Goal: Task Accomplishment & Management: Complete application form

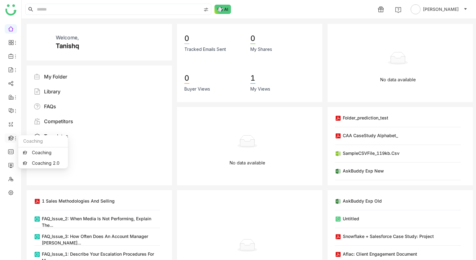
click at [9, 136] on icon at bounding box center [10, 137] width 5 height 5
click at [38, 162] on link "Coaching 2.0" at bounding box center [43, 163] width 40 height 4
click at [42, 163] on div "My Folder Library FAQs Competitors Templates" at bounding box center [97, 125] width 126 height 105
click at [41, 164] on link "Coaching 2.0" at bounding box center [43, 163] width 40 height 4
click at [36, 163] on link "Coaching 2.0" at bounding box center [43, 163] width 40 height 4
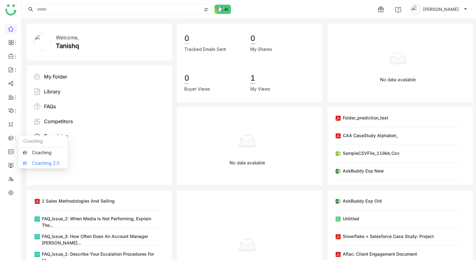
click at [33, 161] on link "Coaching 2.0" at bounding box center [43, 163] width 40 height 4
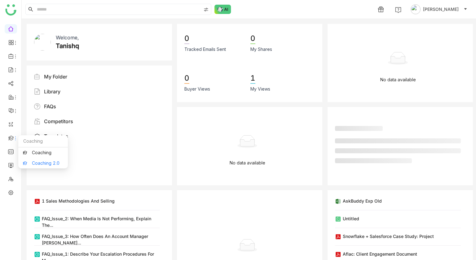
click at [39, 163] on link "Coaching 2.0" at bounding box center [43, 163] width 40 height 4
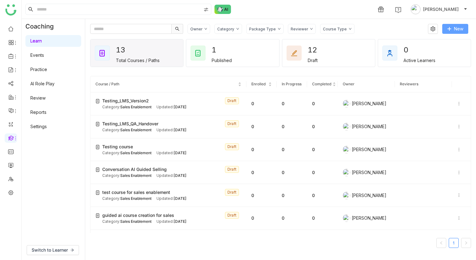
click at [451, 31] on span at bounding box center [449, 29] width 4 height 5
click at [449, 31] on icon at bounding box center [449, 29] width 4 height 4
click at [445, 45] on span "New Course" at bounding box center [449, 41] width 32 height 7
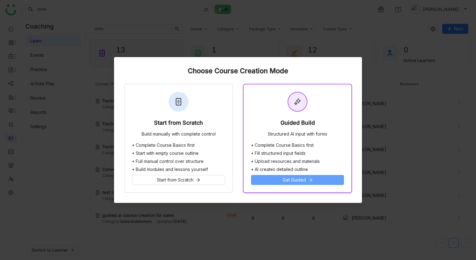
click at [290, 180] on span "Get Guided" at bounding box center [294, 179] width 23 height 7
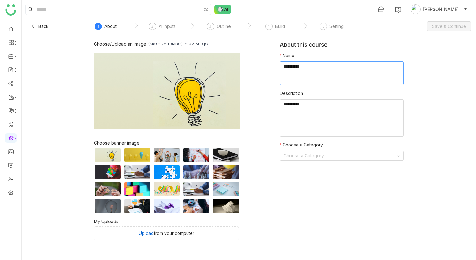
click at [298, 68] on textarea at bounding box center [342, 73] width 124 height 24
click at [298, 64] on textarea at bounding box center [342, 73] width 124 height 24
click at [305, 68] on textarea at bounding box center [342, 73] width 124 height 24
type textarea "**********"
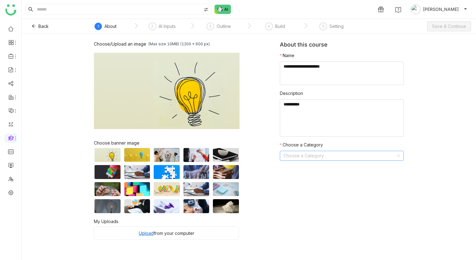
click at [331, 155] on input at bounding box center [340, 155] width 112 height 9
click at [316, 167] on div "Sales Enablement" at bounding box center [342, 168] width 117 height 7
click at [449, 23] on span "Save & Continue" at bounding box center [449, 26] width 34 height 7
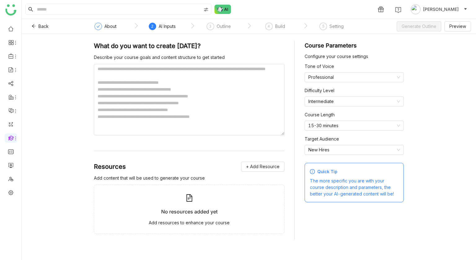
click at [208, 59] on div "Describe your course goals and content structure to get started" at bounding box center [189, 57] width 191 height 7
click at [208, 80] on textarea at bounding box center [189, 99] width 191 height 71
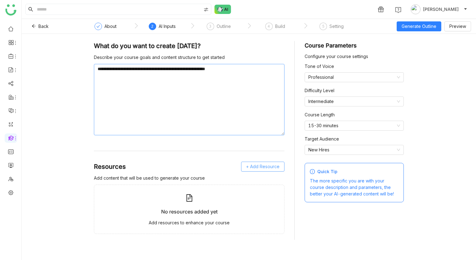
type textarea "**********"
click at [250, 166] on span "+ Add Resource" at bounding box center [262, 166] width 33 height 7
click at [257, 178] on div "GTM Buddy Content" at bounding box center [266, 184] width 57 height 14
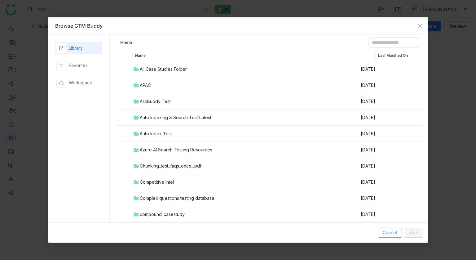
click at [392, 232] on span "Cancel" at bounding box center [390, 232] width 14 height 7
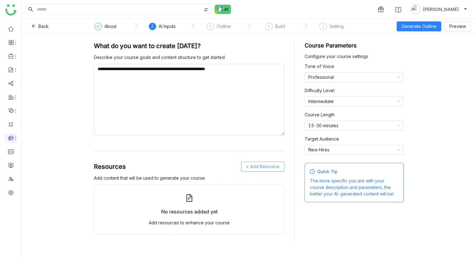
click at [257, 166] on span "+ Add Resource" at bounding box center [262, 166] width 33 height 7
click at [265, 192] on div "Upload from Computer" at bounding box center [263, 197] width 57 height 14
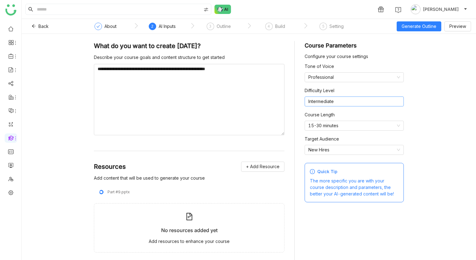
click at [320, 106] on nz-select-item "Intermediate" at bounding box center [354, 101] width 92 height 9
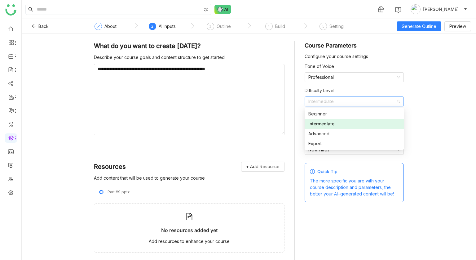
click at [320, 120] on nz-option-item "Intermediate" at bounding box center [354, 124] width 99 height 10
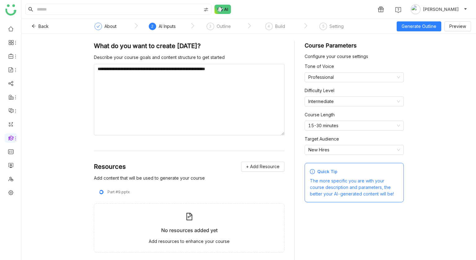
click at [320, 114] on label "Course Length" at bounding box center [320, 114] width 30 height 7
click at [320, 104] on nz-select-item "Intermediate" at bounding box center [354, 101] width 92 height 9
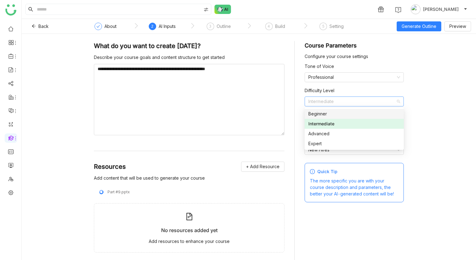
click at [320, 115] on div "Beginner" at bounding box center [354, 113] width 92 height 7
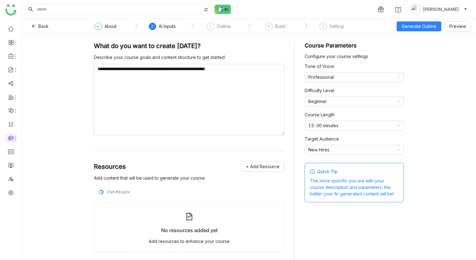
click at [453, 74] on div "**********" at bounding box center [249, 147] width 454 height 226
click at [33, 91] on link "Library" at bounding box center [43, 92] width 40 height 4
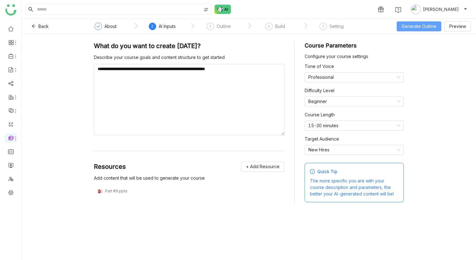
click at [410, 22] on button "Generate Outline" at bounding box center [419, 26] width 45 height 10
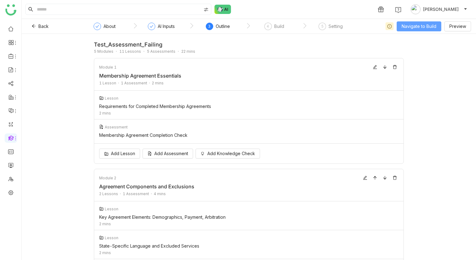
click at [400, 26] on button "Navigate to Build" at bounding box center [419, 26] width 45 height 10
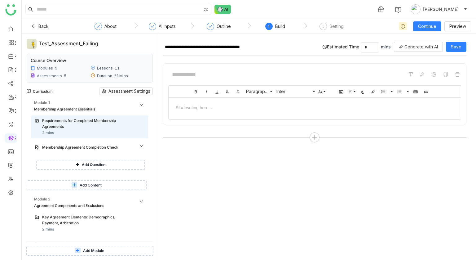
click at [134, 183] on button "Add Content" at bounding box center [87, 185] width 120 height 10
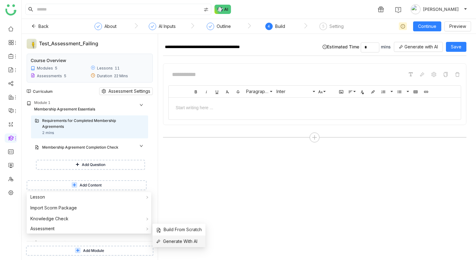
click at [172, 238] on span "Generate With AI" at bounding box center [176, 241] width 41 height 7
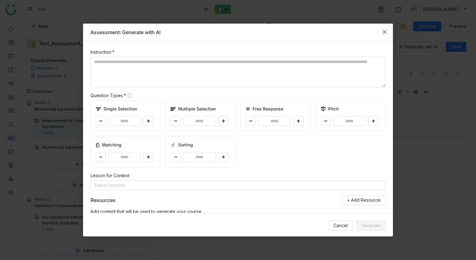
click at [388, 36] on span "Close" at bounding box center [384, 32] width 17 height 17
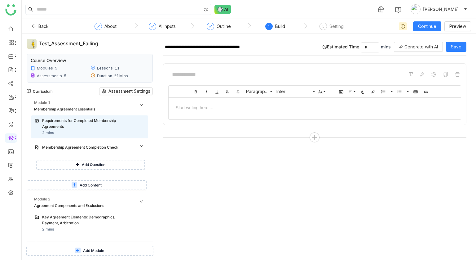
click at [113, 183] on button "Add Content" at bounding box center [87, 185] width 120 height 10
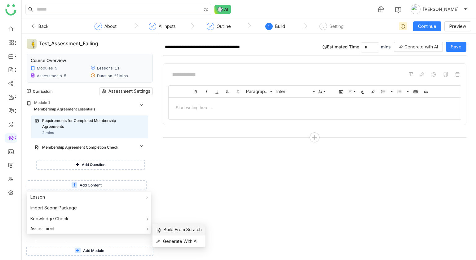
click at [170, 231] on span "Build From Scratch" at bounding box center [179, 229] width 46 height 7
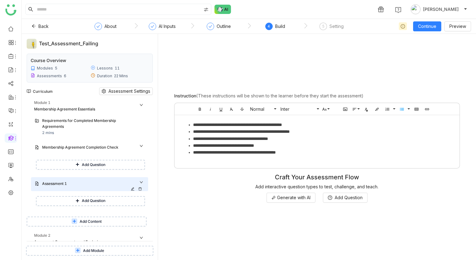
click at [135, 189] on icon at bounding box center [133, 189] width 4 height 4
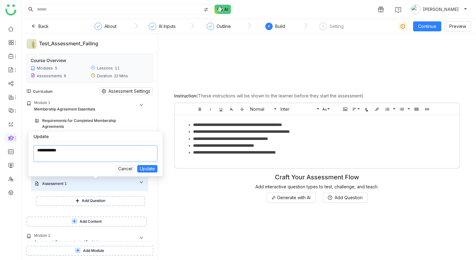
drag, startPoint x: 82, startPoint y: 146, endPoint x: 80, endPoint y: 151, distance: 5.1
click at [80, 151] on textarea at bounding box center [95, 153] width 124 height 17
type textarea "***"
click at [141, 167] on span "Update" at bounding box center [147, 168] width 15 height 7
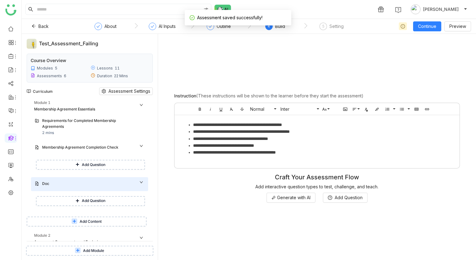
click at [115, 222] on button "Add Content" at bounding box center [87, 221] width 120 height 10
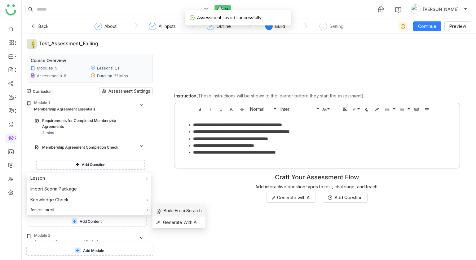
click at [162, 213] on span "Build From Scratch" at bounding box center [179, 210] width 46 height 7
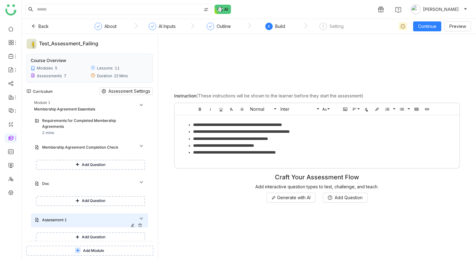
click at [135, 224] on icon at bounding box center [133, 225] width 4 height 4
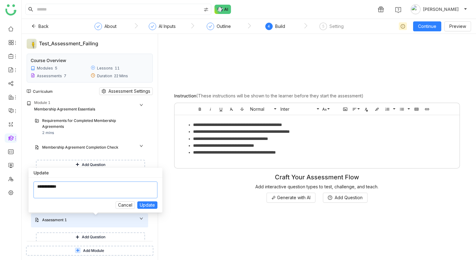
drag, startPoint x: 82, startPoint y: 188, endPoint x: 3, endPoint y: 188, distance: 78.7
click at [3, 188] on body "1 Tanishq Jain Back About AI Inputs Outline 4 Build 5 Setting Continue Preview …" at bounding box center [238, 130] width 476 height 260
type textarea "**********"
click at [150, 206] on span "Update" at bounding box center [147, 204] width 15 height 7
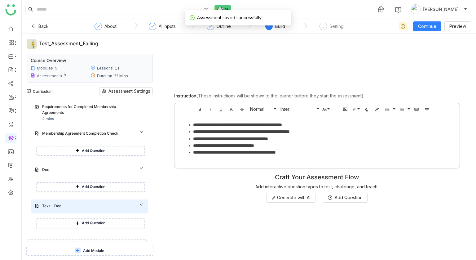
scroll to position [14, 0]
click at [128, 185] on button "Add Question" at bounding box center [90, 187] width 109 height 10
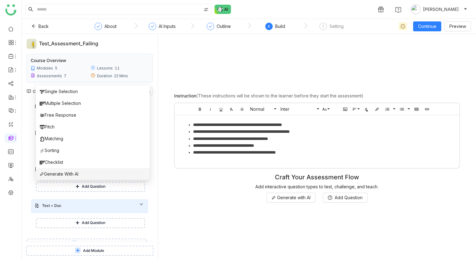
click at [124, 178] on li "Generate With AI" at bounding box center [93, 174] width 114 height 12
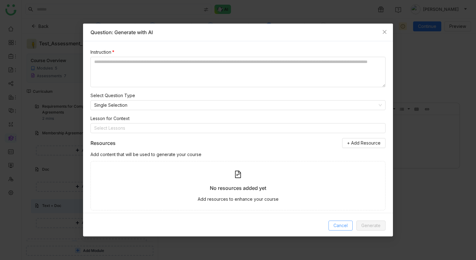
click at [337, 221] on button "Cancel" at bounding box center [341, 225] width 24 height 10
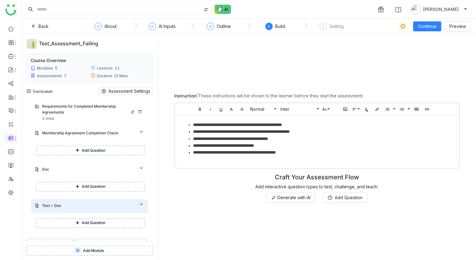
scroll to position [0, 0]
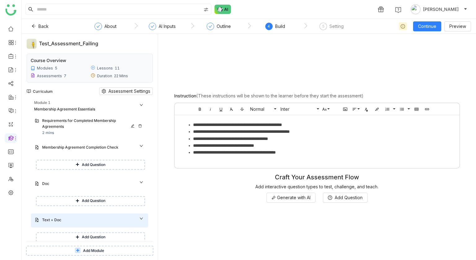
click at [94, 125] on div "Requirements for Completed Membership Agreements" at bounding box center [87, 124] width 90 height 12
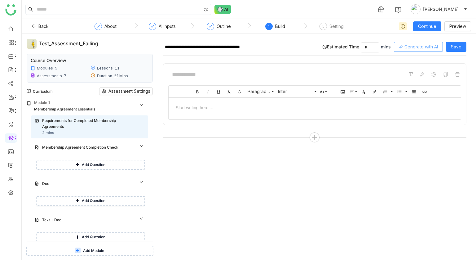
click at [431, 42] on button "Generate with AI" at bounding box center [418, 47] width 49 height 10
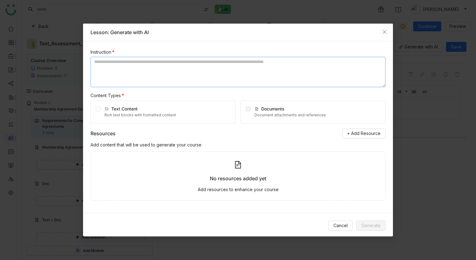
click at [153, 75] on textarea at bounding box center [238, 72] width 295 height 30
click at [360, 131] on span "+ Add Resource" at bounding box center [363, 133] width 33 height 7
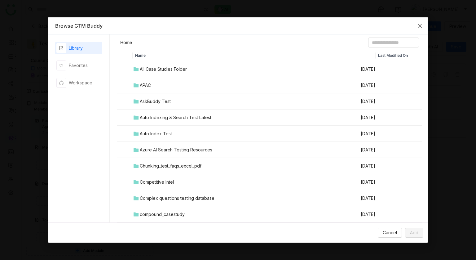
scroll to position [754, 0]
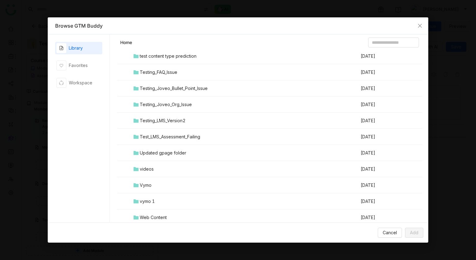
click at [167, 137] on div "Test_LMS_Assessment_Failing" at bounding box center [170, 136] width 60 height 7
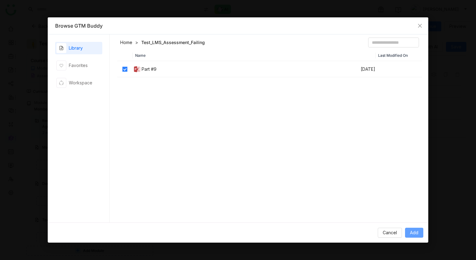
click at [413, 237] on button "Add" at bounding box center [414, 233] width 18 height 10
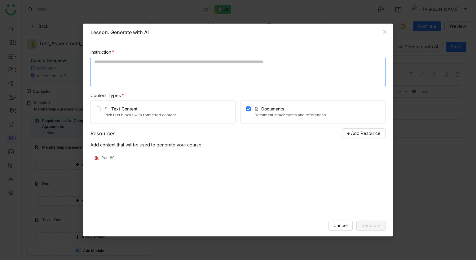
click at [263, 68] on textarea at bounding box center [238, 72] width 295 height 30
type textarea "*"
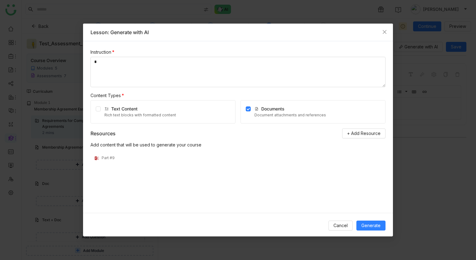
click at [376, 219] on div "Cancel Generate" at bounding box center [238, 225] width 310 height 25
click at [374, 224] on span "Generate" at bounding box center [370, 225] width 19 height 7
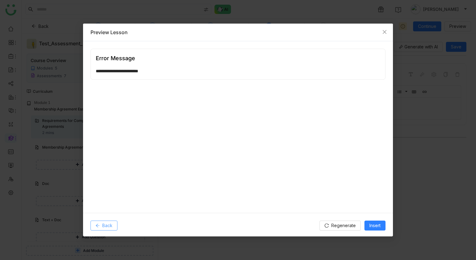
click at [102, 223] on span "Back" at bounding box center [107, 225] width 10 height 7
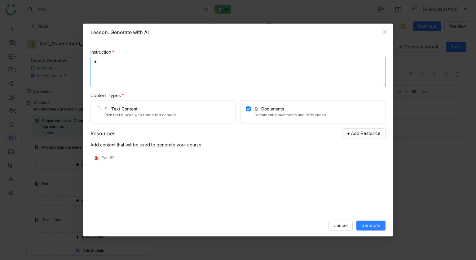
click at [141, 77] on textarea "*" at bounding box center [238, 72] width 295 height 30
type textarea "**********"
click at [366, 223] on span "Generate" at bounding box center [370, 225] width 19 height 7
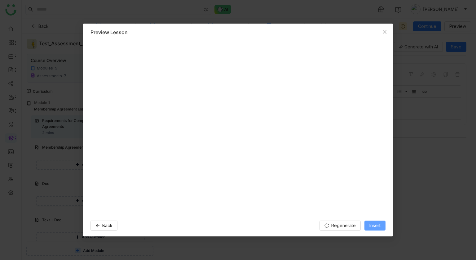
click at [366, 223] on button "Insert" at bounding box center [375, 225] width 21 height 10
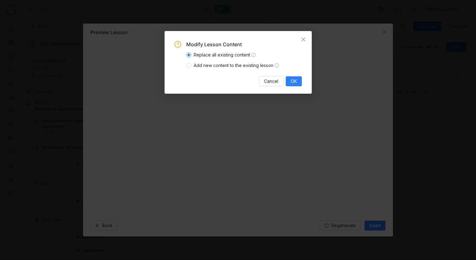
click at [293, 74] on div "Modify Lesson Content Replace all existing content Add new content to the exist…" at bounding box center [238, 63] width 127 height 45
click at [294, 81] on span "OK" at bounding box center [294, 81] width 6 height 7
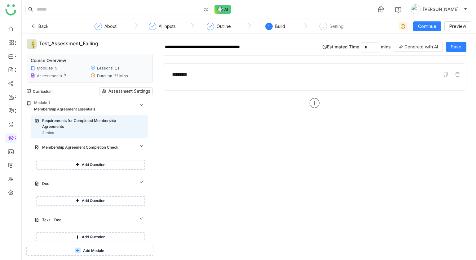
click at [320, 103] on div at bounding box center [315, 103] width 10 height 10
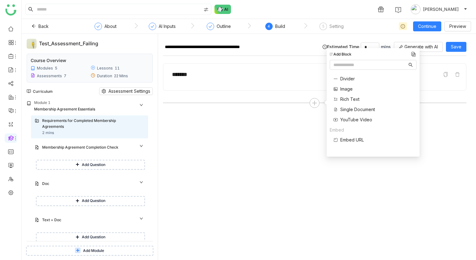
click at [272, 136] on div "**********" at bounding box center [314, 149] width 303 height 221
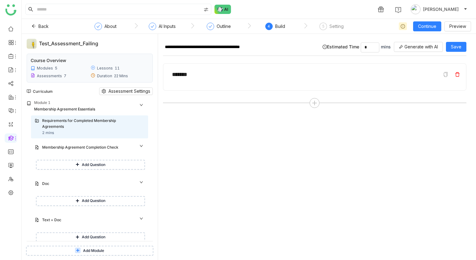
click at [460, 74] on icon at bounding box center [457, 74] width 5 height 5
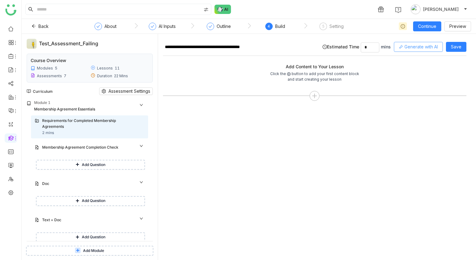
click at [427, 45] on span "Generate with AI" at bounding box center [420, 46] width 33 height 7
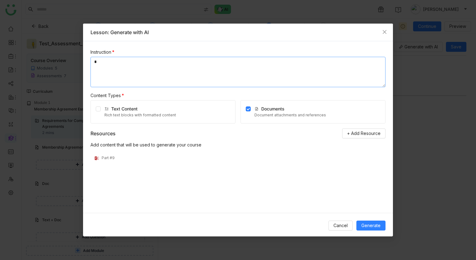
click at [185, 66] on textarea "*" at bounding box center [238, 72] width 295 height 30
type textarea "**********"
click at [372, 226] on span "Generate" at bounding box center [370, 225] width 19 height 7
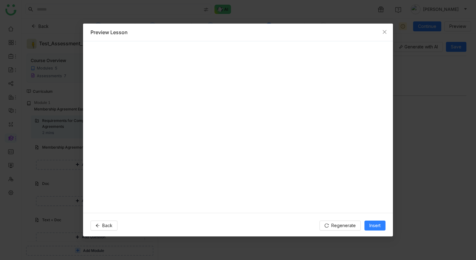
click at [328, 32] on div "Preview Lesson" at bounding box center [238, 32] width 295 height 7
click at [108, 222] on span "Back" at bounding box center [107, 225] width 10 height 7
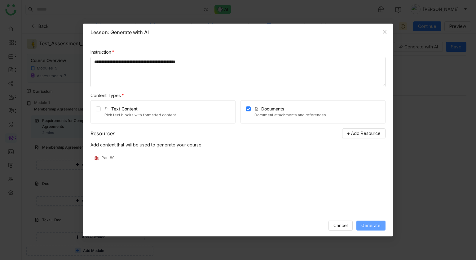
click at [368, 225] on span "Generate" at bounding box center [370, 225] width 19 height 7
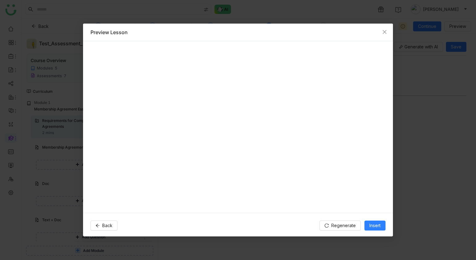
click at [323, 168] on div at bounding box center [238, 126] width 310 height 171
click at [385, 223] on button "Insert" at bounding box center [375, 225] width 21 height 10
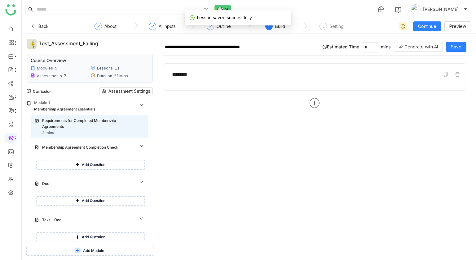
click at [315, 101] on icon at bounding box center [315, 103] width 6 height 6
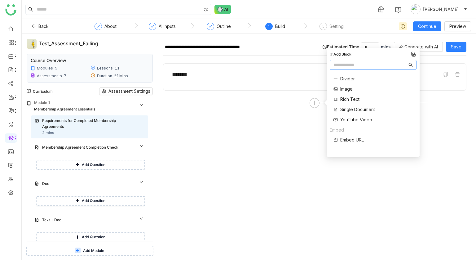
click at [360, 113] on div "Divider Image Rich Text Single Document YouTube Video" at bounding box center [352, 99] width 45 height 54
click at [360, 109] on span "Single Document" at bounding box center [357, 109] width 35 height 7
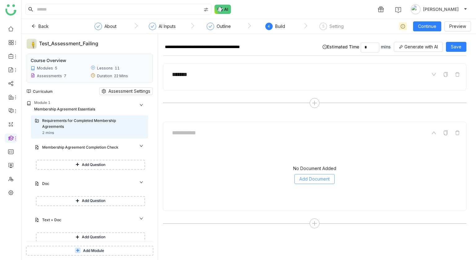
click at [318, 178] on span "Add Document" at bounding box center [314, 178] width 30 height 7
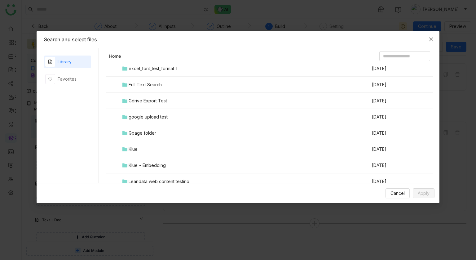
scroll to position [807, 0]
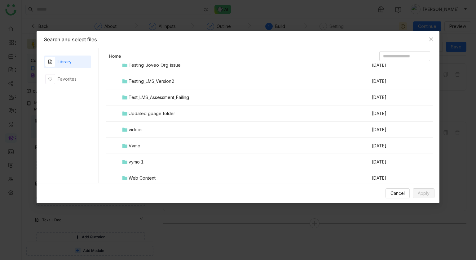
click at [161, 99] on div "Test_LMS_Assessment_Failing" at bounding box center [159, 97] width 60 height 7
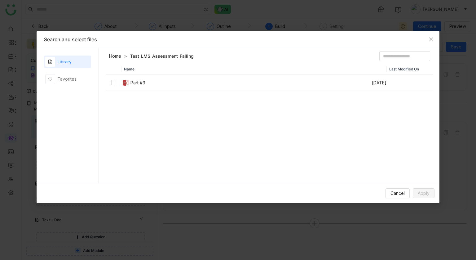
click at [112, 86] on td at bounding box center [113, 83] width 15 height 16
click at [112, 86] on label at bounding box center [113, 82] width 5 height 7
click at [427, 193] on span "Apply" at bounding box center [424, 193] width 12 height 7
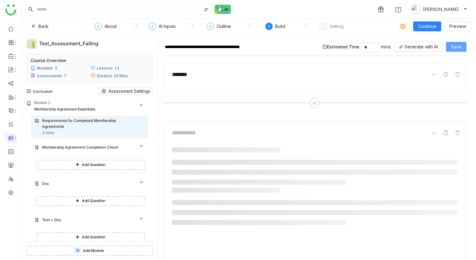
click at [456, 44] on span "Save" at bounding box center [456, 46] width 11 height 7
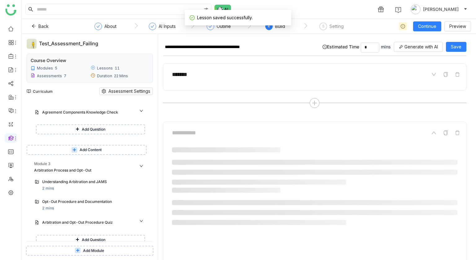
scroll to position [268, 0]
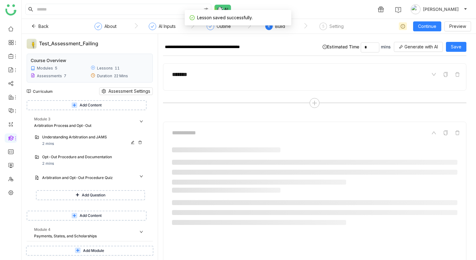
click at [99, 138] on div "Understanding Arbitration and JAMS" at bounding box center [87, 137] width 90 height 6
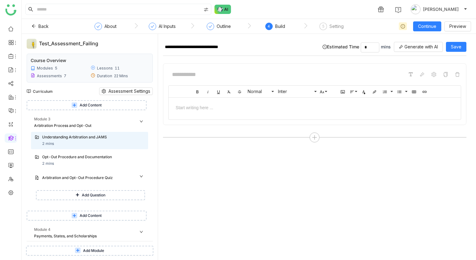
click at [331, 113] on div at bounding box center [315, 107] width 292 height 19
click at [367, 105] on div at bounding box center [315, 107] width 280 height 7
click at [317, 137] on icon at bounding box center [315, 138] width 6 height 6
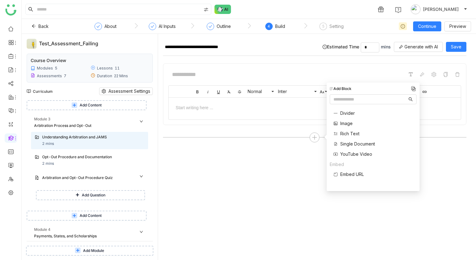
click at [347, 144] on span "Single Document" at bounding box center [357, 143] width 35 height 7
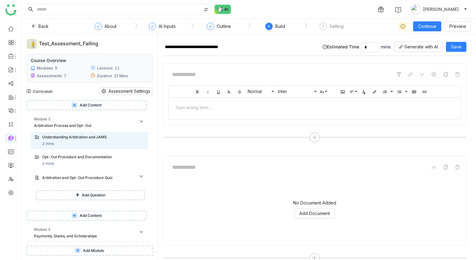
scroll to position [11, 0]
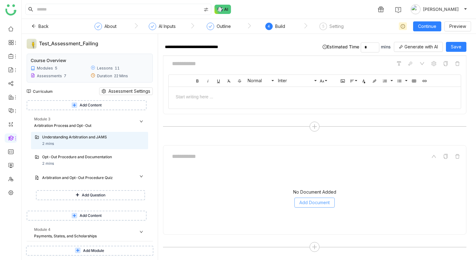
click at [325, 200] on span "Add Document" at bounding box center [314, 202] width 30 height 7
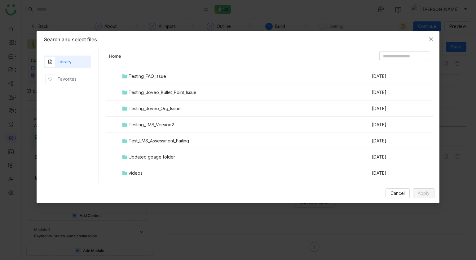
scroll to position [764, 0]
click at [165, 139] on div "Test_LMS_Assessment_Failing" at bounding box center [159, 140] width 60 height 7
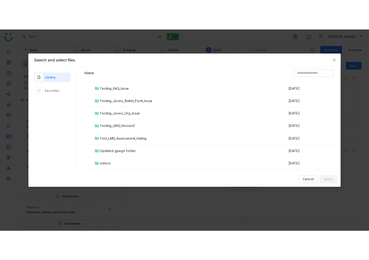
scroll to position [0, 0]
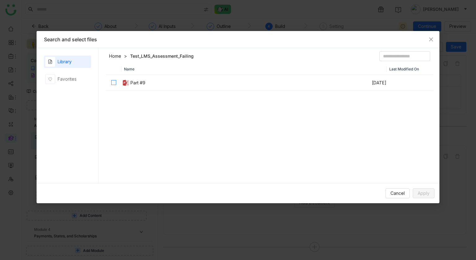
click at [114, 86] on label at bounding box center [113, 82] width 5 height 7
click at [428, 195] on span "Apply" at bounding box center [424, 193] width 12 height 7
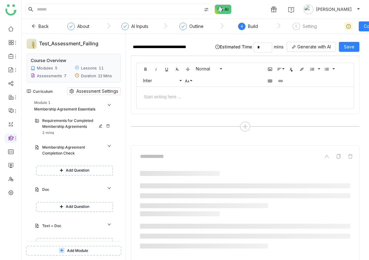
click at [58, 126] on div "Requirements for Completed Membership Agreements" at bounding box center [73, 124] width 62 height 12
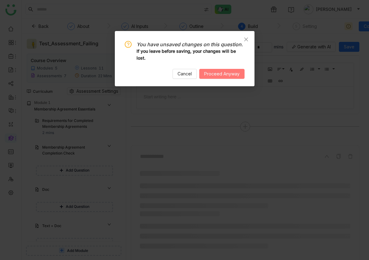
click at [200, 75] on button "Proceed Anyway" at bounding box center [221, 74] width 45 height 10
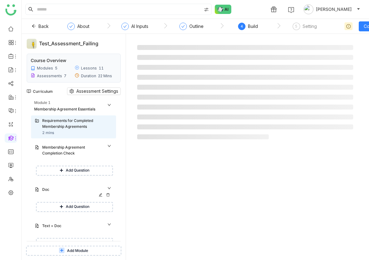
click at [72, 191] on div "Doc" at bounding box center [73, 190] width 62 height 6
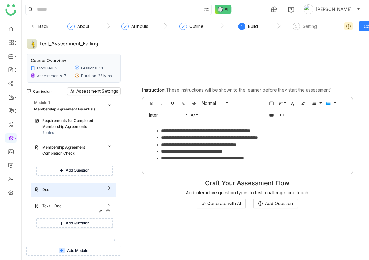
click at [71, 205] on div "Text + Doc" at bounding box center [73, 206] width 62 height 6
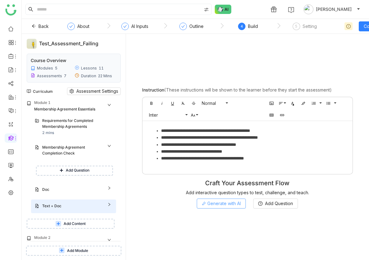
click at [240, 201] on span "Generate with AI" at bounding box center [223, 203] width 33 height 7
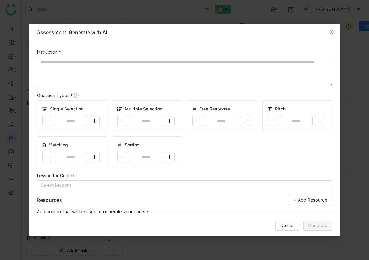
click at [334, 29] on span "Close" at bounding box center [331, 32] width 17 height 17
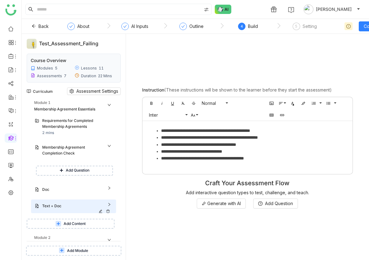
click at [112, 205] on div "Text + Doc" at bounding box center [77, 206] width 70 height 7
click at [76, 224] on span "Add Question" at bounding box center [78, 223] width 24 height 6
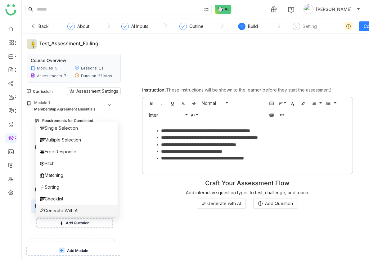
click at [64, 210] on span "Generate With AI" at bounding box center [59, 210] width 39 height 7
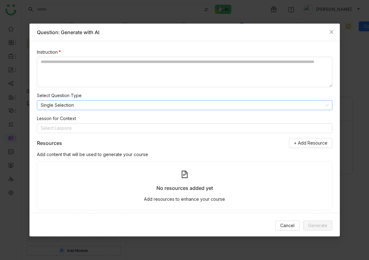
click at [110, 101] on nz-select-item "Single Selection" at bounding box center [185, 104] width 288 height 9
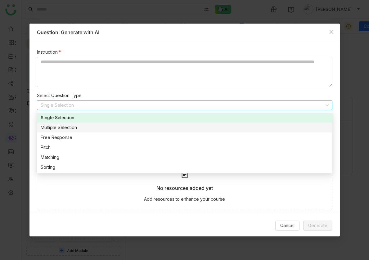
click at [102, 130] on div "Multiple Selection" at bounding box center [185, 127] width 288 height 7
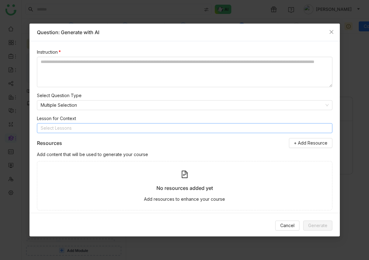
click at [86, 131] on nz-select-top-control "Select Lessons" at bounding box center [184, 128] width 295 height 10
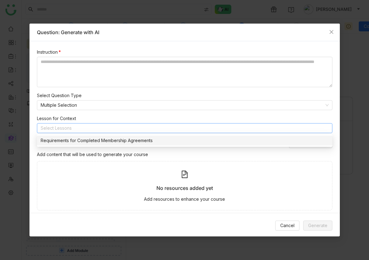
click at [84, 139] on div "Requirements for Completed Membership Agreements" at bounding box center [185, 140] width 288 height 7
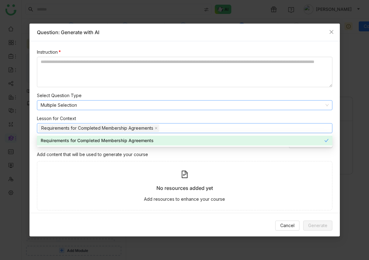
click at [167, 107] on nz-select-item "Multiple Selection" at bounding box center [185, 104] width 288 height 9
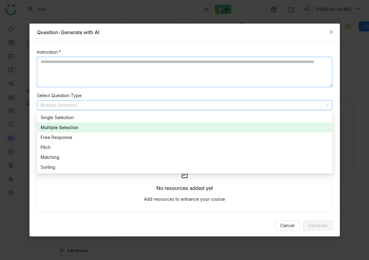
click at [155, 75] on textarea at bounding box center [184, 72] width 295 height 30
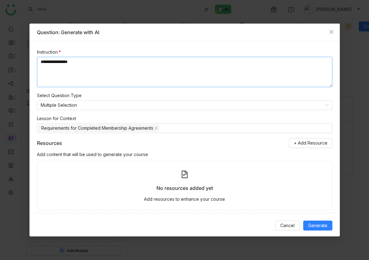
click at [126, 72] on textarea "**********" at bounding box center [184, 72] width 295 height 30
type textarea "**********"
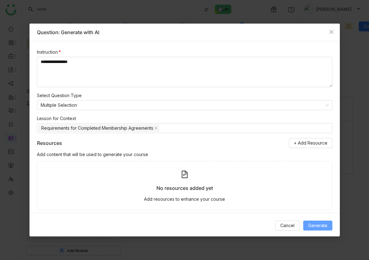
click at [315, 223] on span "Generate" at bounding box center [317, 225] width 19 height 7
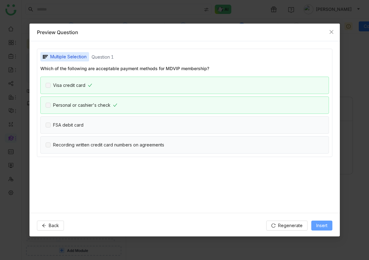
click at [321, 222] on span "Insert" at bounding box center [321, 225] width 11 height 7
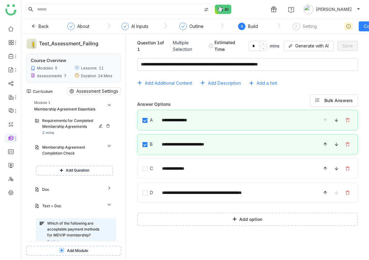
click at [67, 119] on div "Requirements for Completed Membership Agreements" at bounding box center [73, 124] width 62 height 12
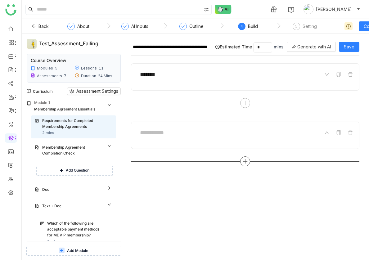
click at [248, 163] on icon at bounding box center [245, 161] width 6 height 6
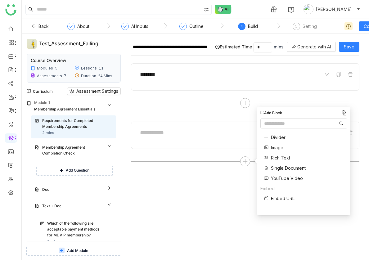
click at [286, 165] on span "Single Document" at bounding box center [288, 168] width 35 height 7
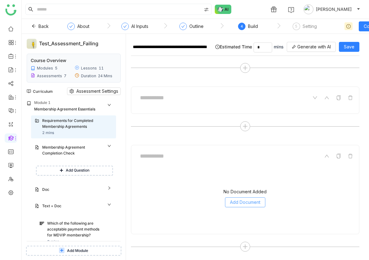
click at [256, 201] on span "Add Document" at bounding box center [245, 202] width 30 height 7
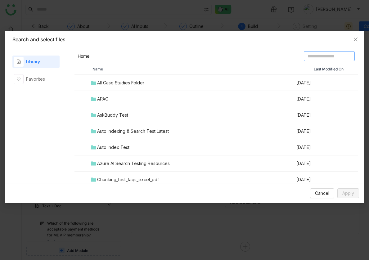
click at [325, 56] on input at bounding box center [328, 56] width 51 height 10
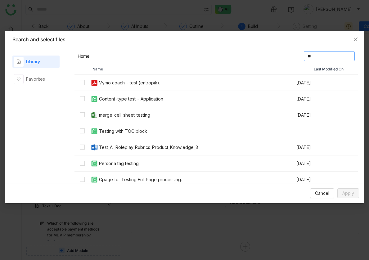
type input "*"
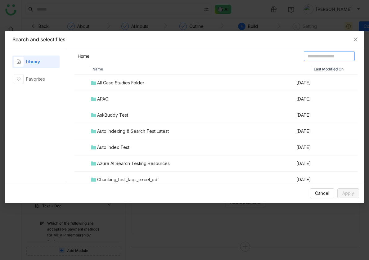
click at [316, 54] on input at bounding box center [328, 56] width 51 height 10
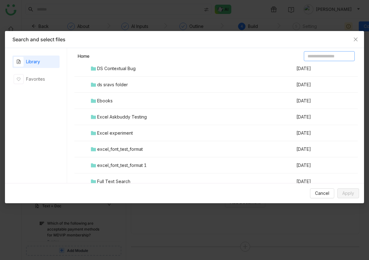
scroll to position [807, 0]
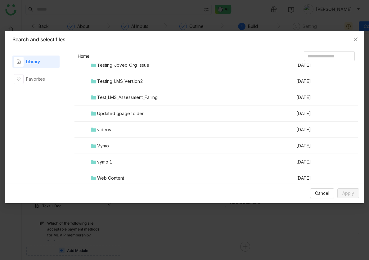
click at [120, 97] on div "Test_LMS_Assessment_Failing" at bounding box center [127, 97] width 60 height 7
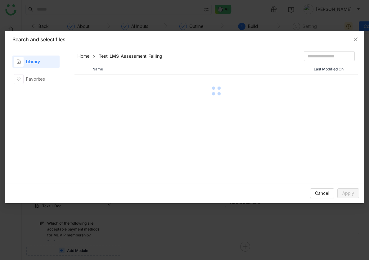
scroll to position [0, 0]
click at [352, 192] on span "Apply" at bounding box center [348, 193] width 12 height 7
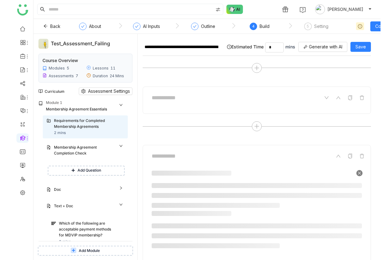
scroll to position [97, 0]
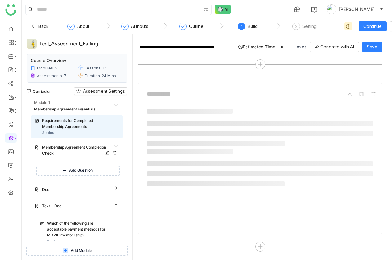
click at [64, 149] on div "Membership Agreement Completion Check" at bounding box center [76, 150] width 68 height 12
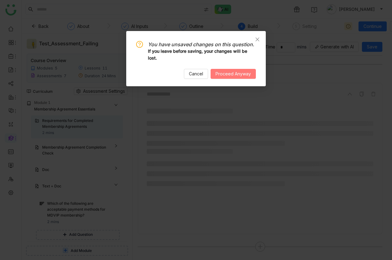
click at [219, 73] on span "Proceed Anyway" at bounding box center [232, 73] width 35 height 7
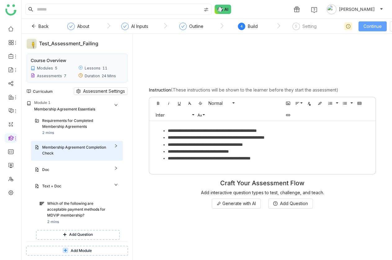
click at [368, 29] on span "Continue" at bounding box center [372, 26] width 18 height 7
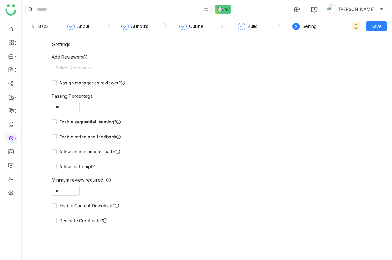
click at [249, 22] on nz-steps "About AI Inputs Outline Build 5 Setting" at bounding box center [193, 26] width 279 height 15
click at [249, 25] on div "Build" at bounding box center [253, 26] width 10 height 7
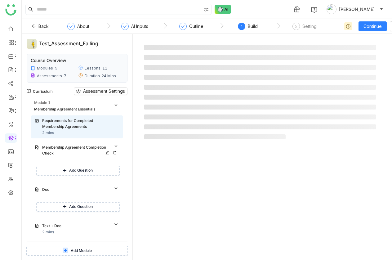
click at [67, 157] on div "Membership Agreement Completion Check" at bounding box center [77, 151] width 92 height 20
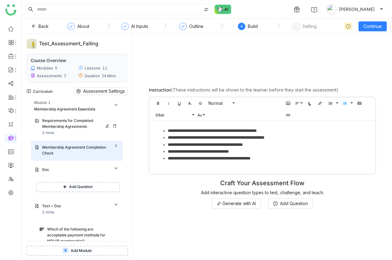
click at [69, 118] on div "Requirements for Completed Membership Agreements" at bounding box center [76, 124] width 68 height 12
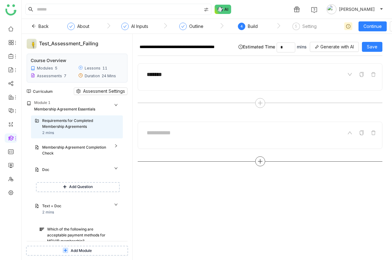
click at [258, 160] on div at bounding box center [260, 161] width 10 height 10
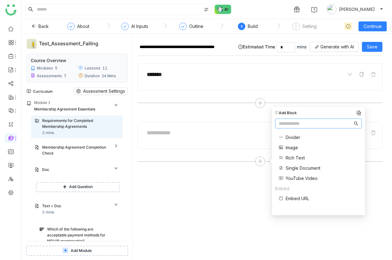
click at [300, 168] on span "Single Document" at bounding box center [302, 168] width 35 height 7
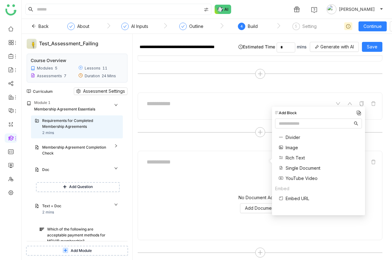
scroll to position [35, 0]
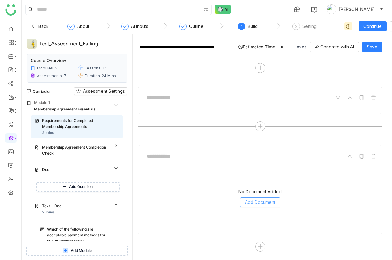
click at [266, 203] on span "Add Document" at bounding box center [260, 202] width 30 height 7
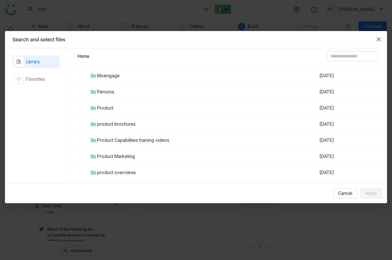
scroll to position [807, 0]
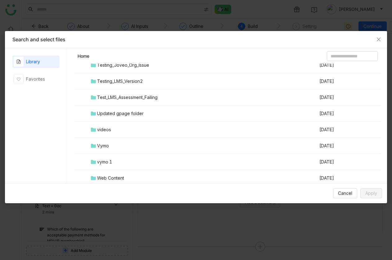
click at [132, 81] on div "Testing_LMS_Version2" at bounding box center [120, 81] width 46 height 7
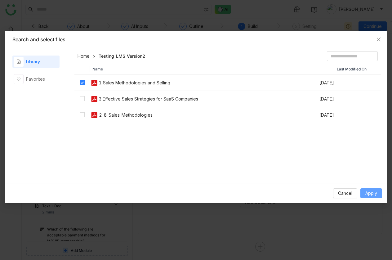
click at [377, 191] on span "Apply" at bounding box center [371, 193] width 12 height 7
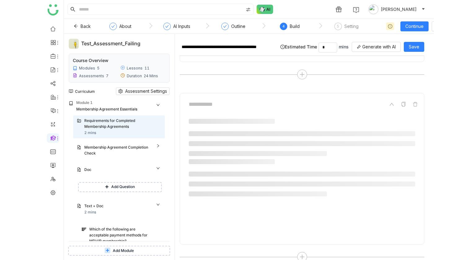
scroll to position [88, 0]
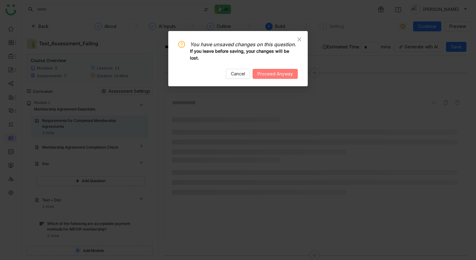
click at [272, 77] on span "Proceed Anyway" at bounding box center [275, 73] width 35 height 7
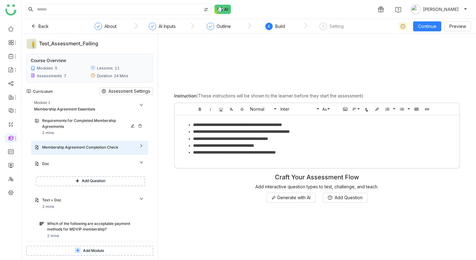
click at [54, 128] on div "Requirements for Completed Membership Agreements" at bounding box center [87, 124] width 90 height 12
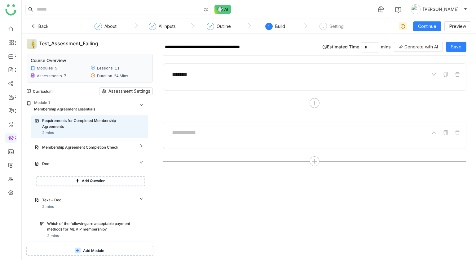
click at [163, 126] on div at bounding box center [314, 135] width 303 height 27
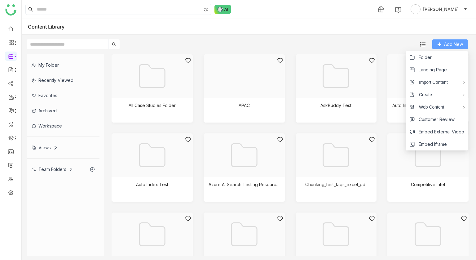
click at [452, 45] on span "Add New" at bounding box center [453, 44] width 19 height 7
click at [439, 60] on li "Folder" at bounding box center [437, 57] width 62 height 12
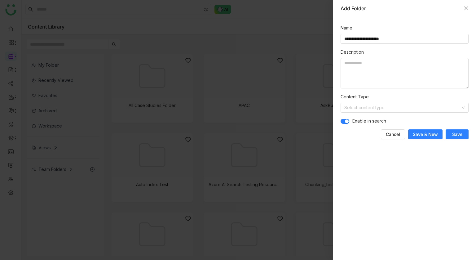
type input "**********"
click at [447, 135] on button "Save" at bounding box center [457, 134] width 23 height 10
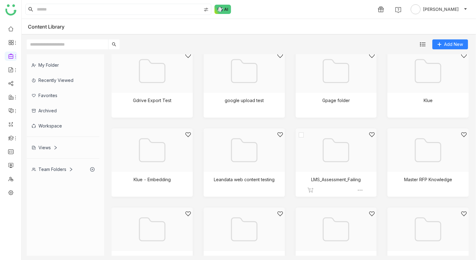
scroll to position [480, 0]
click at [364, 191] on div at bounding box center [360, 190] width 7 height 6
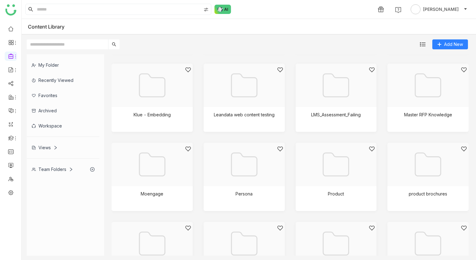
scroll to position [542, 0]
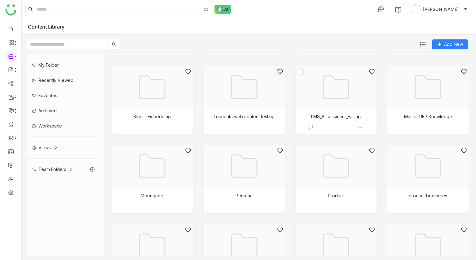
click at [361, 127] on img at bounding box center [360, 127] width 6 height 6
click at [377, 165] on span "Edit" at bounding box center [376, 163] width 7 height 7
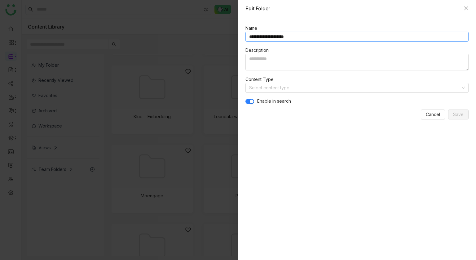
click at [249, 36] on input "**********" at bounding box center [356, 37] width 223 height 10
type input "**********"
click at [460, 110] on button "Save" at bounding box center [458, 114] width 20 height 10
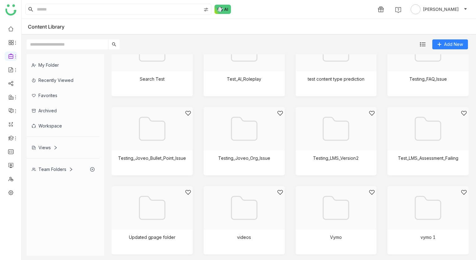
scroll to position [895, 0]
click at [413, 133] on div at bounding box center [426, 137] width 71 height 53
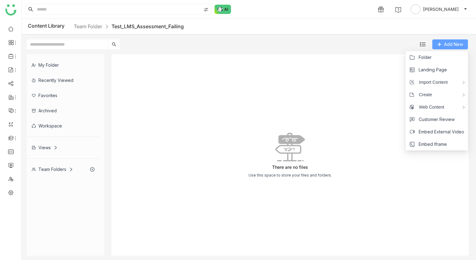
click at [437, 44] on icon at bounding box center [439, 44] width 4 height 4
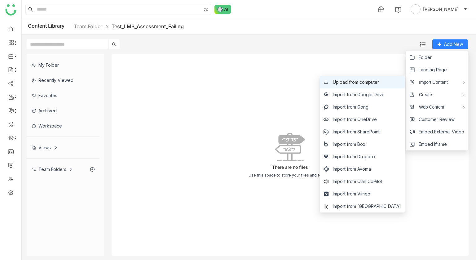
click at [372, 86] on li "Upload from computer" at bounding box center [362, 82] width 85 height 12
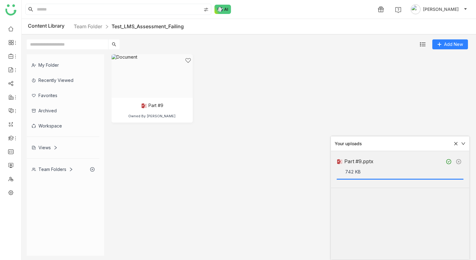
click at [453, 146] on div "Your uploads" at bounding box center [400, 143] width 138 height 15
click at [455, 144] on icon at bounding box center [455, 143] width 3 height 3
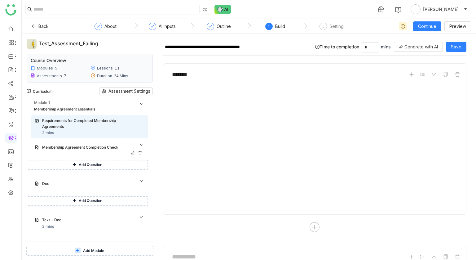
click at [91, 143] on div "Membership Agreement Completion Check" at bounding box center [89, 148] width 117 height 14
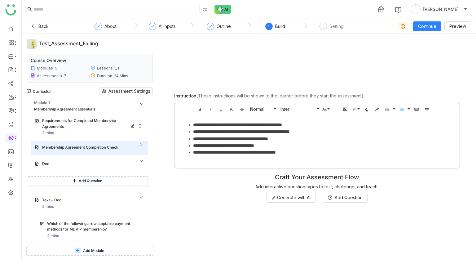
click at [83, 118] on div "Requirements for Completed Membership Agreements" at bounding box center [87, 124] width 90 height 12
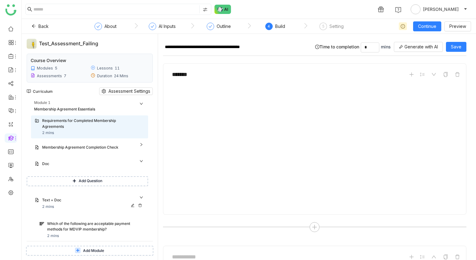
scroll to position [8, 0]
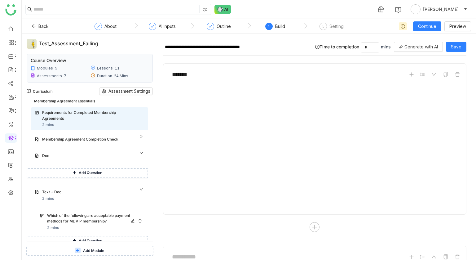
click at [77, 212] on div "Which of the following are acceptable payment methods for MDVIP membership? 2 m…" at bounding box center [92, 221] width 112 height 23
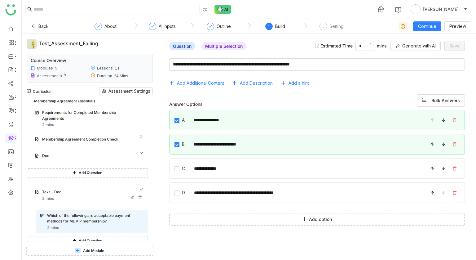
click at [77, 191] on div "Text + Doc" at bounding box center [87, 192] width 90 height 6
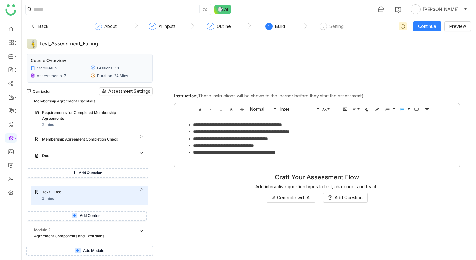
click at [261, 11] on div "1 [PERSON_NAME]" at bounding box center [249, 9] width 454 height 19
click at [87, 123] on div "Requirements for Completed Membership Agreements 2 mins" at bounding box center [93, 119] width 102 height 18
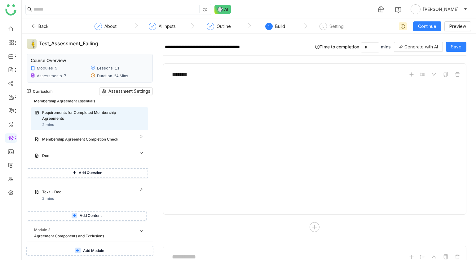
click at [119, 209] on div "Requirements for Completed Membership Agreements 2 mins Membership Agreement Co…" at bounding box center [88, 163] width 122 height 113
